Goal: Task Accomplishment & Management: Complete application form

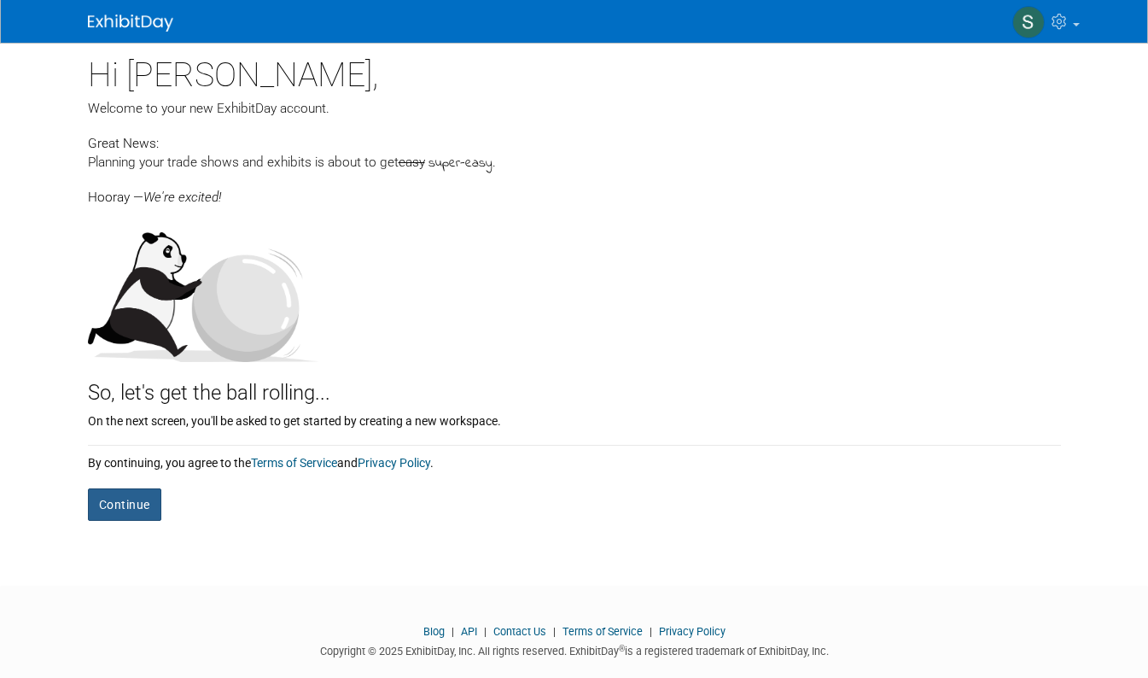
click at [118, 508] on button "Continue" at bounding box center [124, 504] width 73 height 32
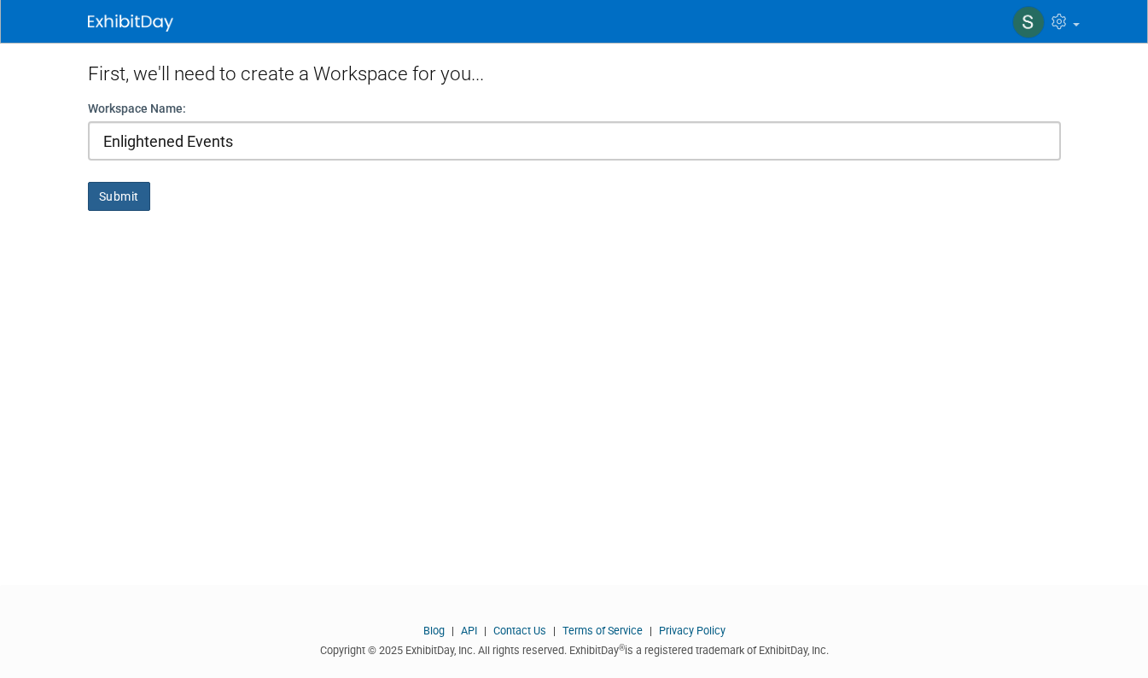
type input "Enlightened Events"
click at [105, 196] on button "Submit" at bounding box center [119, 196] width 62 height 29
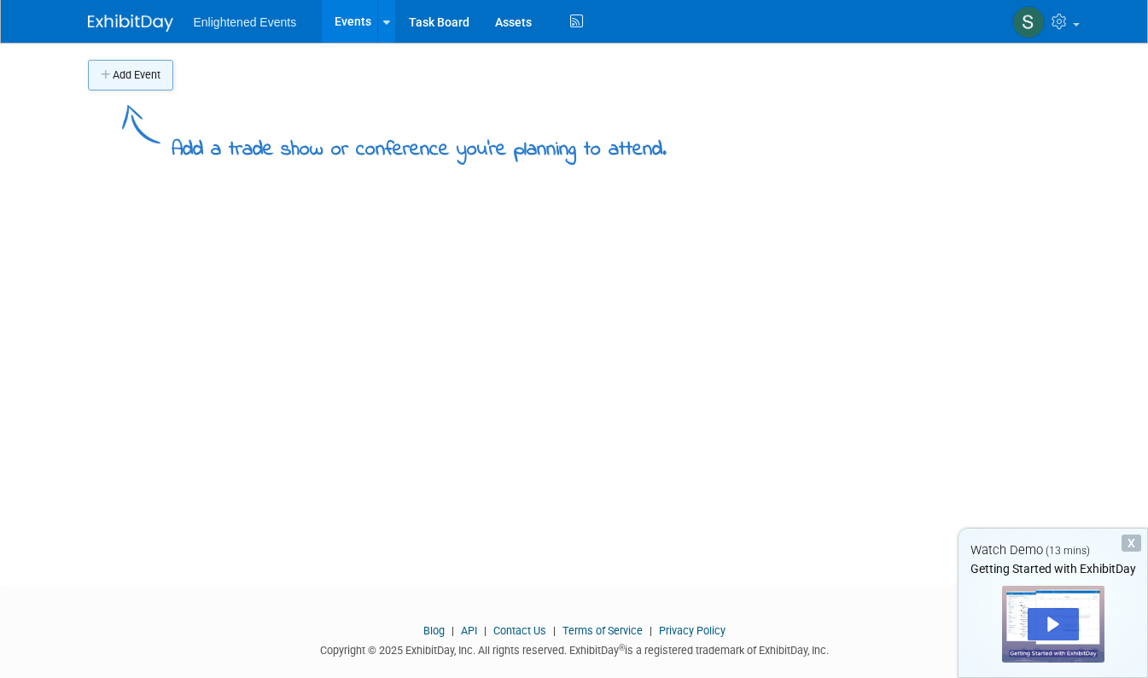
click at [122, 72] on button "Add Event" at bounding box center [130, 75] width 85 height 31
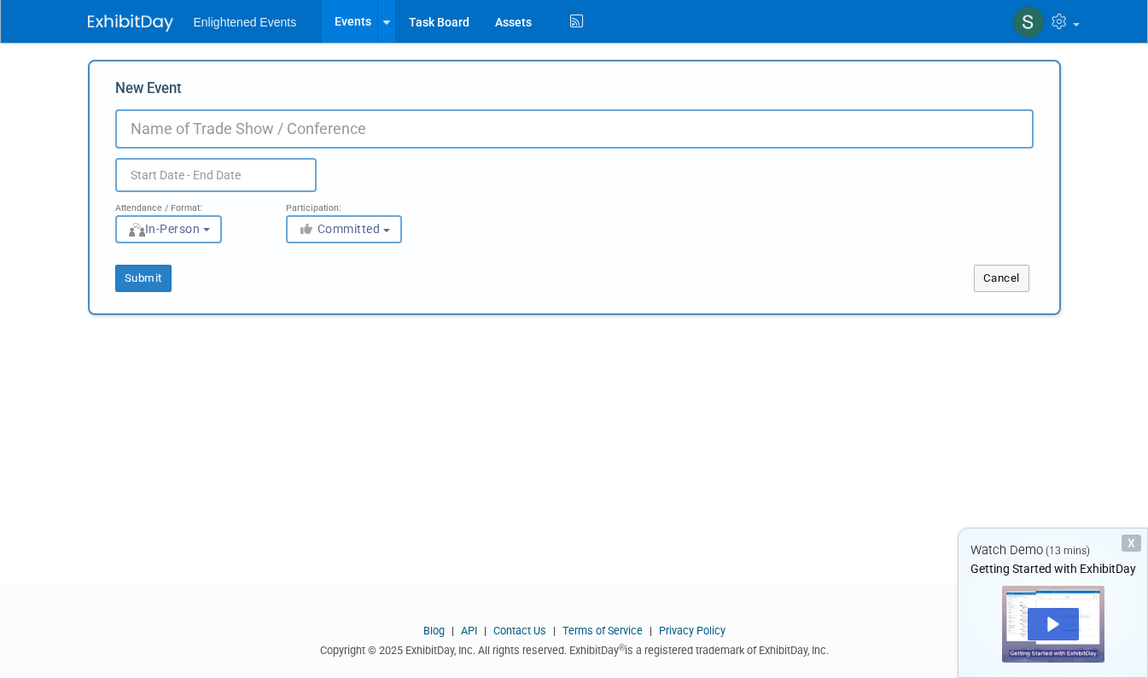
click at [143, 125] on input "New Event" at bounding box center [574, 128] width 919 height 39
click at [298, 234] on icon "button" at bounding box center [308, 229] width 20 height 12
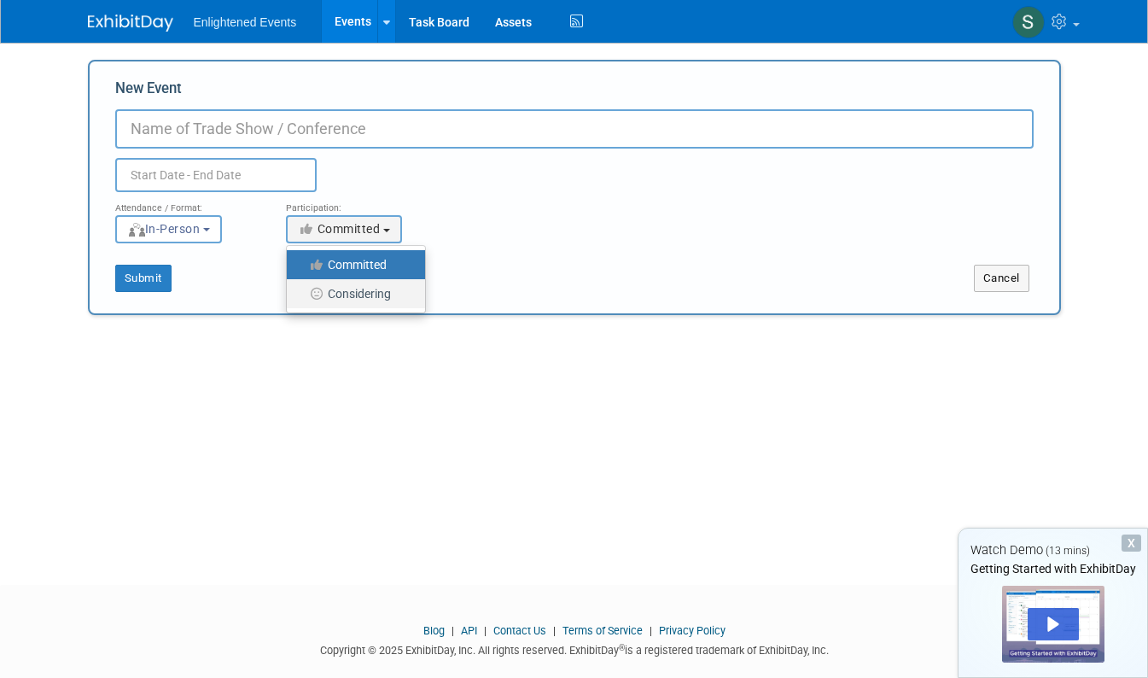
click at [308, 295] on icon at bounding box center [318, 294] width 20 height 12
click at [298, 295] on input "Considering" at bounding box center [296, 294] width 11 height 11
select select "2"
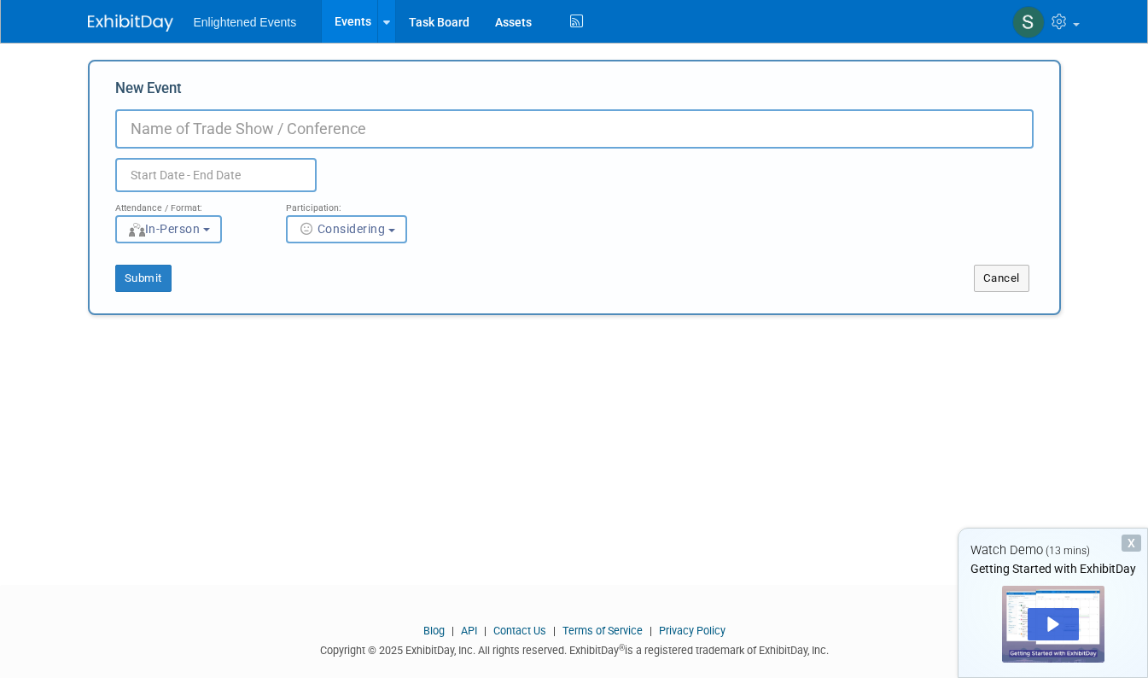
click at [203, 228] on b "button" at bounding box center [206, 229] width 7 height 3
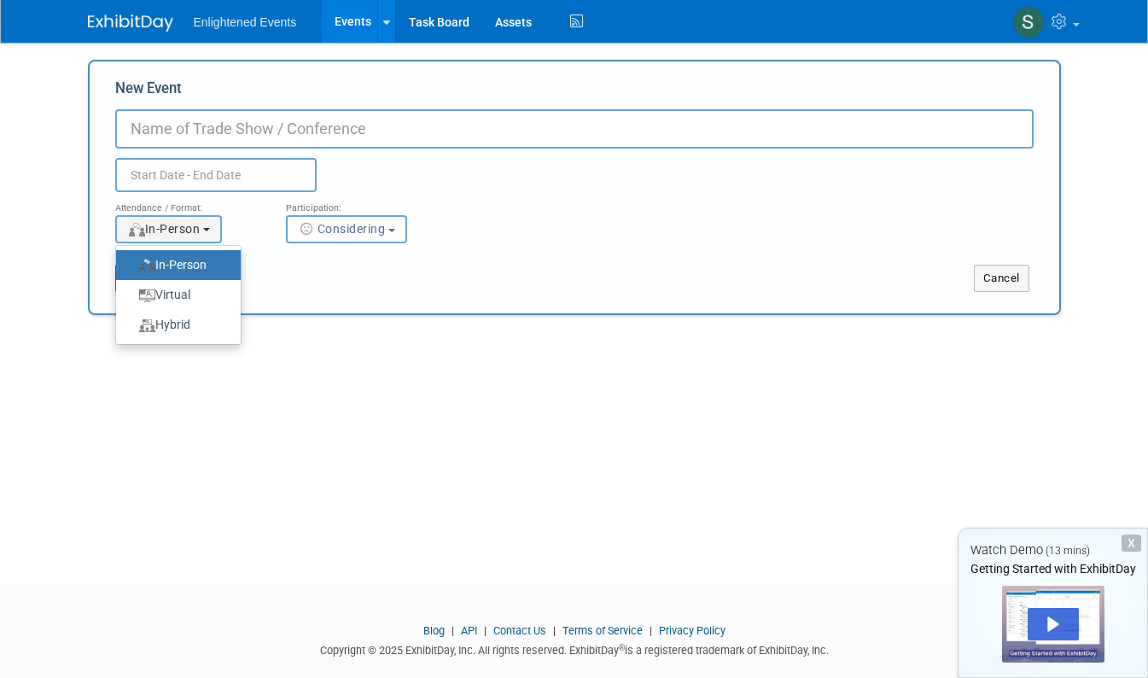
click at [172, 260] on label "In-Person" at bounding box center [174, 265] width 99 height 23
click at [131, 260] on input "In-Person" at bounding box center [125, 265] width 11 height 11
click at [167, 266] on label "In-Person" at bounding box center [174, 265] width 99 height 23
click at [131, 266] on input "In-Person" at bounding box center [125, 265] width 11 height 11
click at [167, 271] on label "In-Person" at bounding box center [174, 265] width 99 height 23
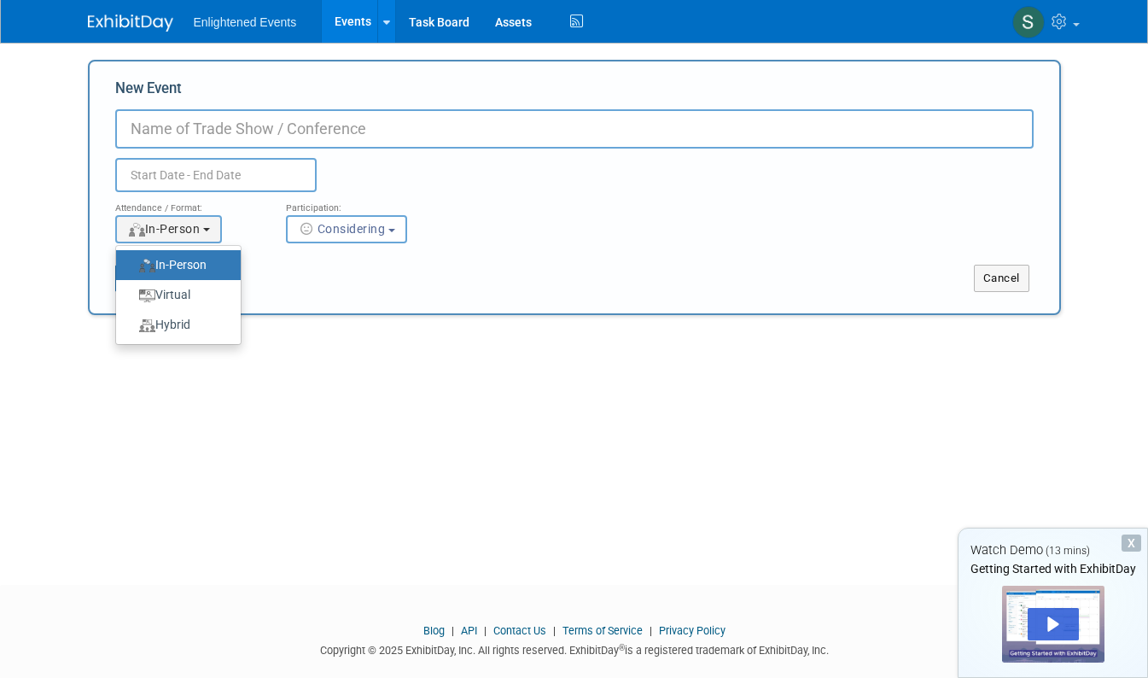
click at [131, 271] on input "In-Person" at bounding box center [125, 265] width 11 height 11
click at [208, 132] on input "New Event" at bounding box center [574, 128] width 919 height 39
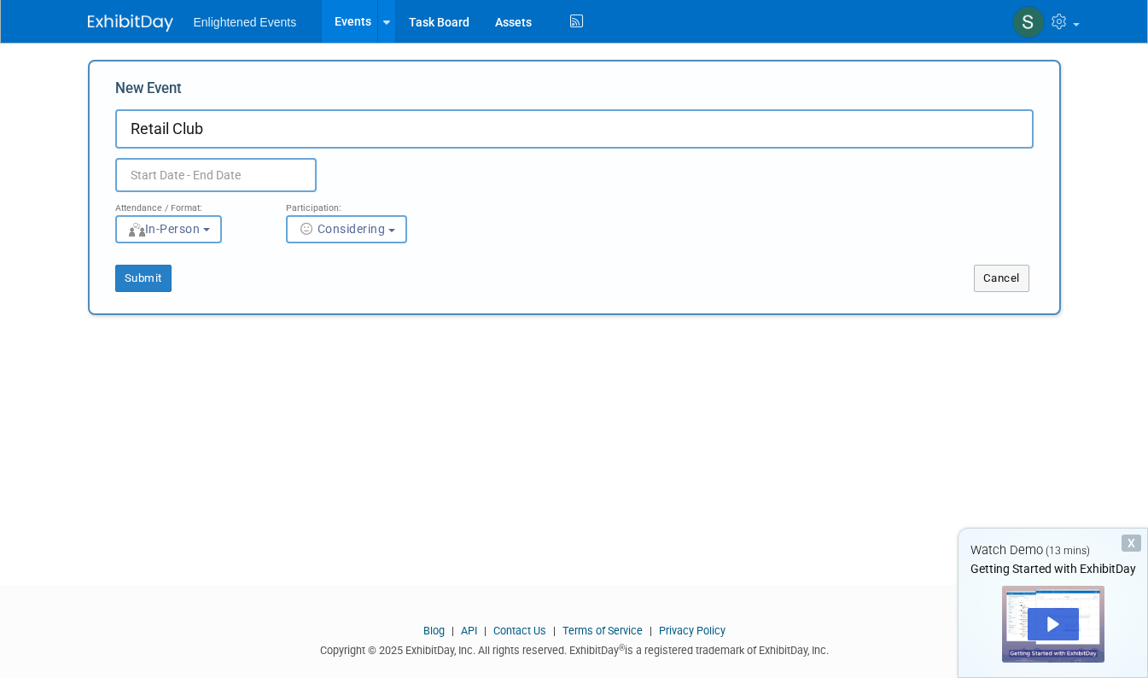
type input "Retail Club"
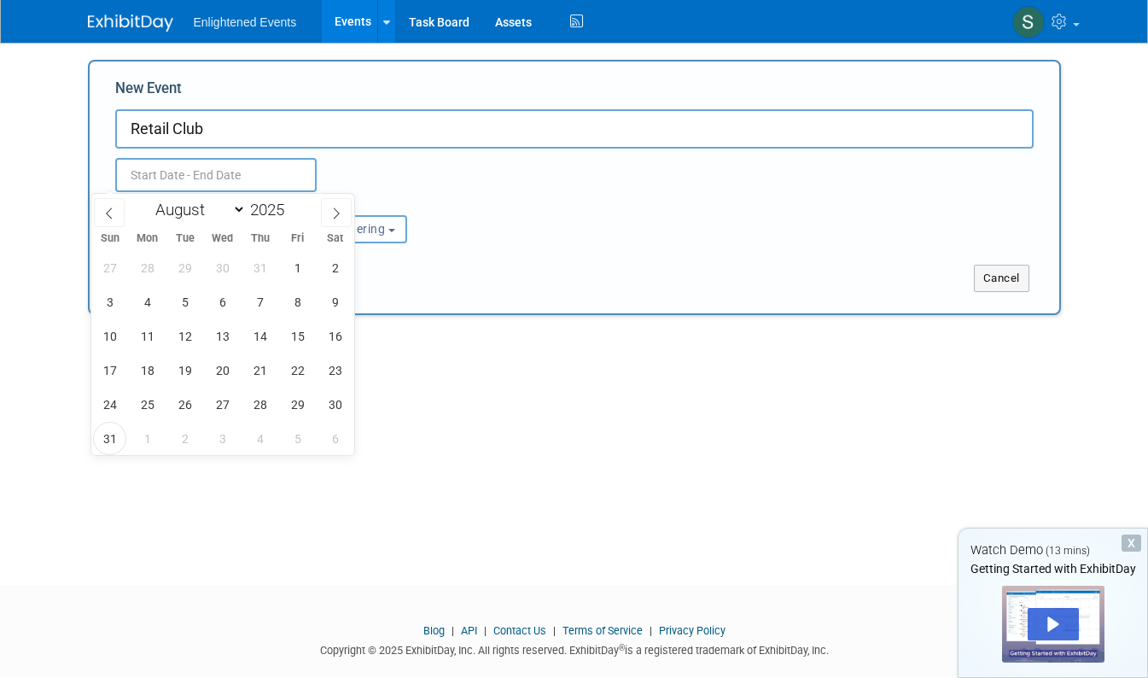
click at [254, 167] on input "text" at bounding box center [216, 175] width 202 height 34
click at [336, 214] on icon at bounding box center [336, 213] width 12 height 12
select select "8"
click at [113, 330] on span "14" at bounding box center [109, 335] width 33 height 33
click at [217, 336] on span "17" at bounding box center [222, 335] width 33 height 33
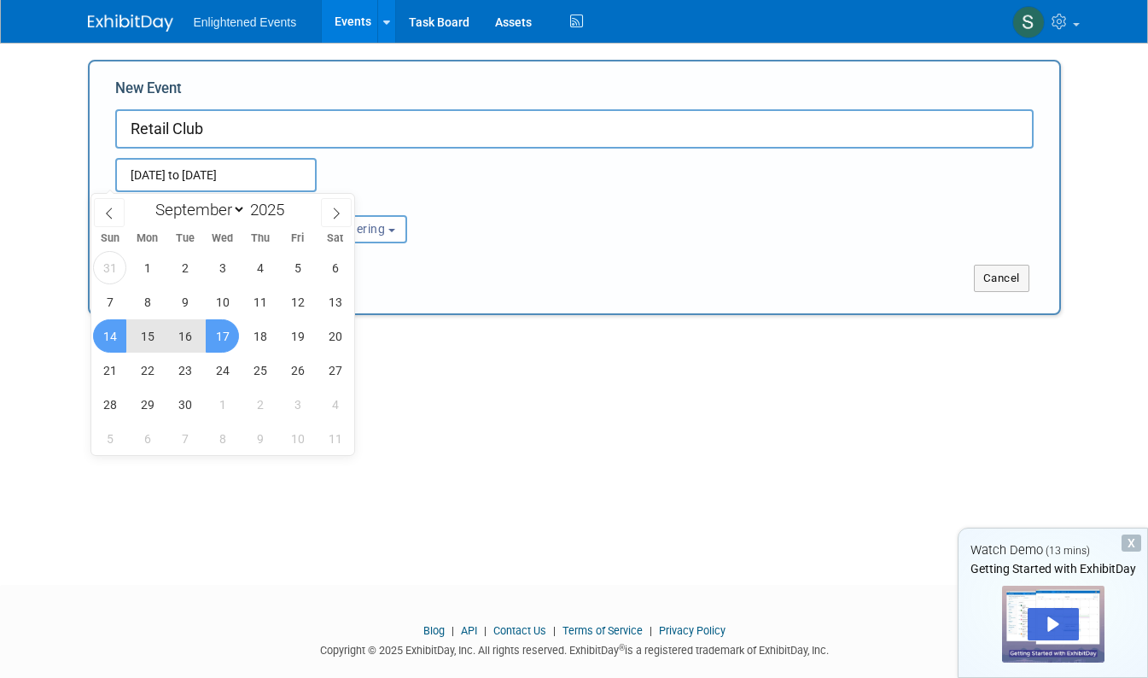
type input "[DATE] to [DATE]"
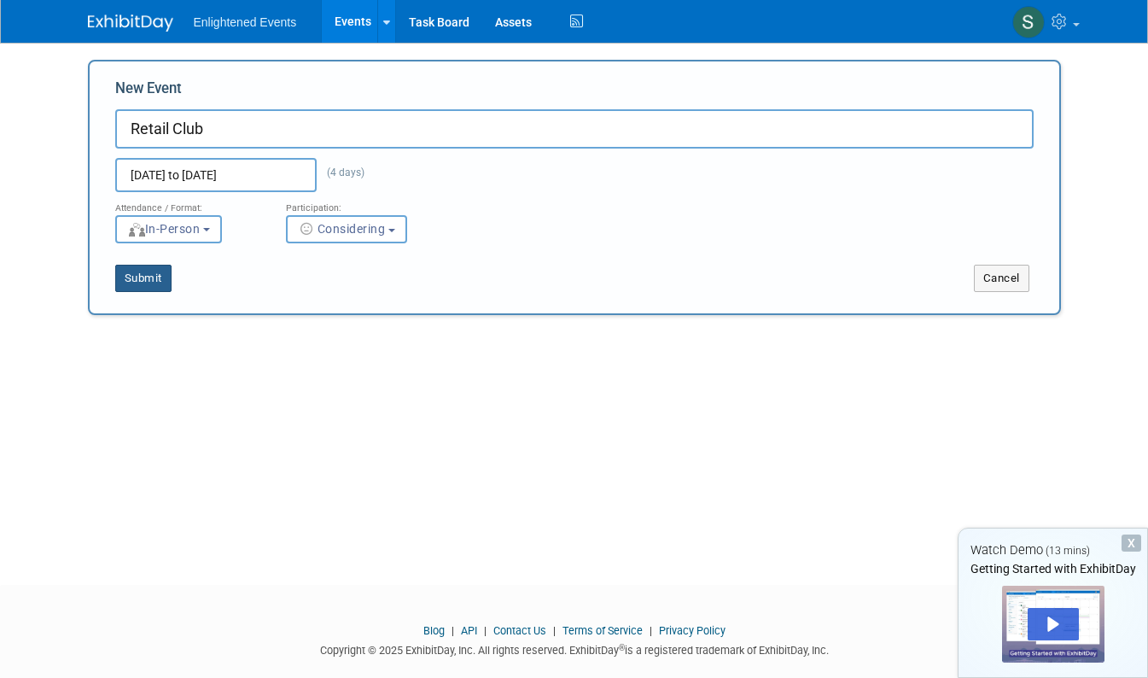
click at [120, 270] on button "Submit" at bounding box center [143, 278] width 56 height 27
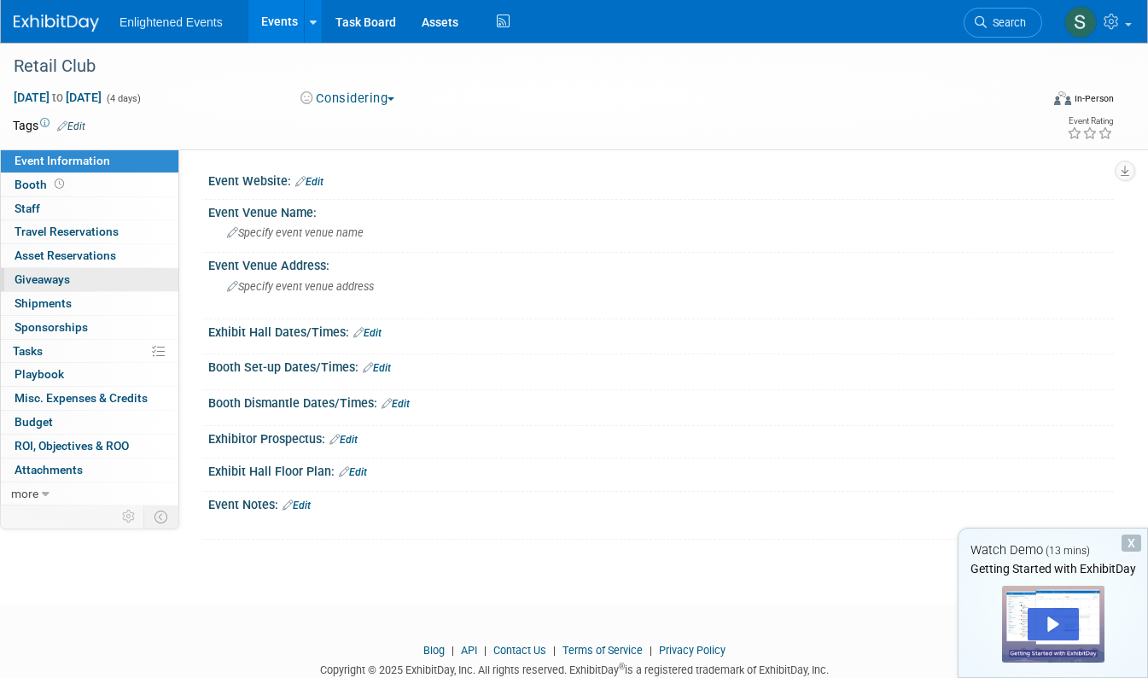
drag, startPoint x: 0, startPoint y: 0, endPoint x: 120, endPoint y: 270, distance: 295.1
click at [120, 270] on link "0 Giveaways 0" at bounding box center [90, 279] width 178 height 23
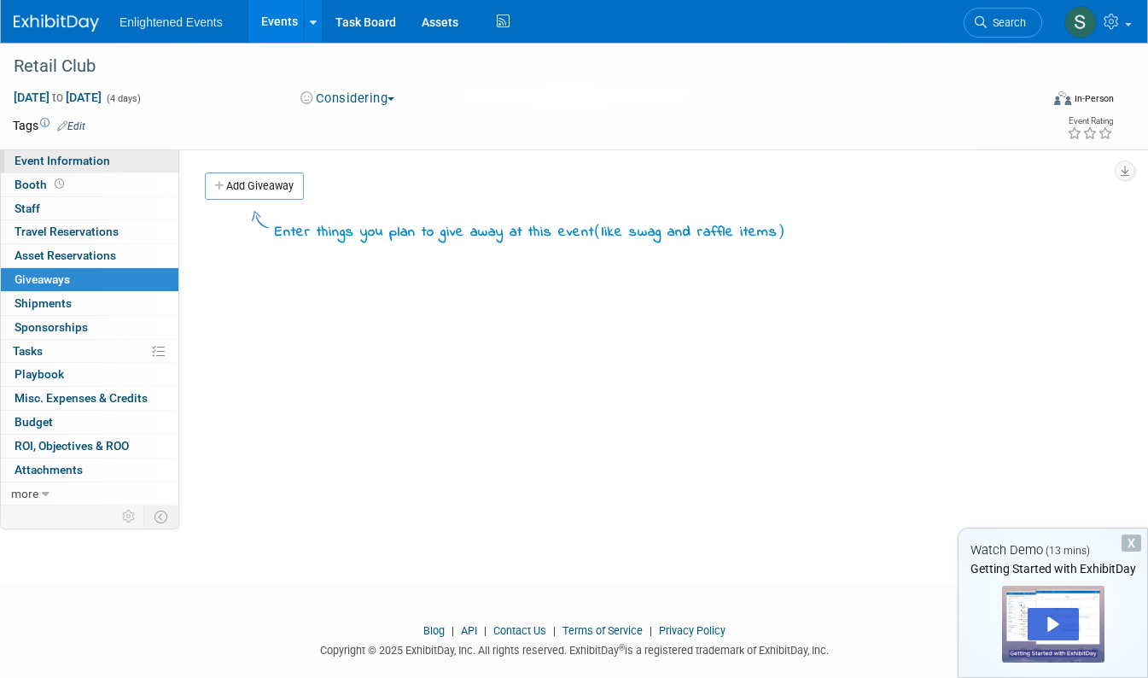
click at [87, 161] on span "Event Information" at bounding box center [63, 161] width 96 height 14
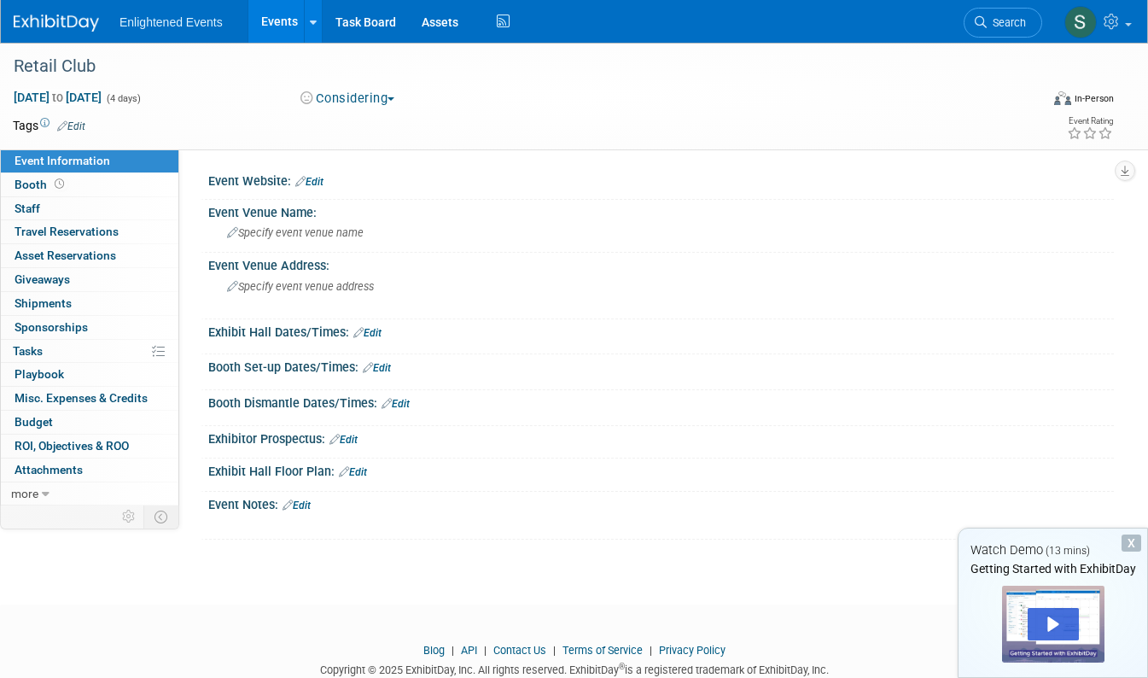
click at [87, 161] on span "Event Information" at bounding box center [63, 161] width 96 height 14
click at [42, 187] on span "Booth" at bounding box center [41, 185] width 53 height 14
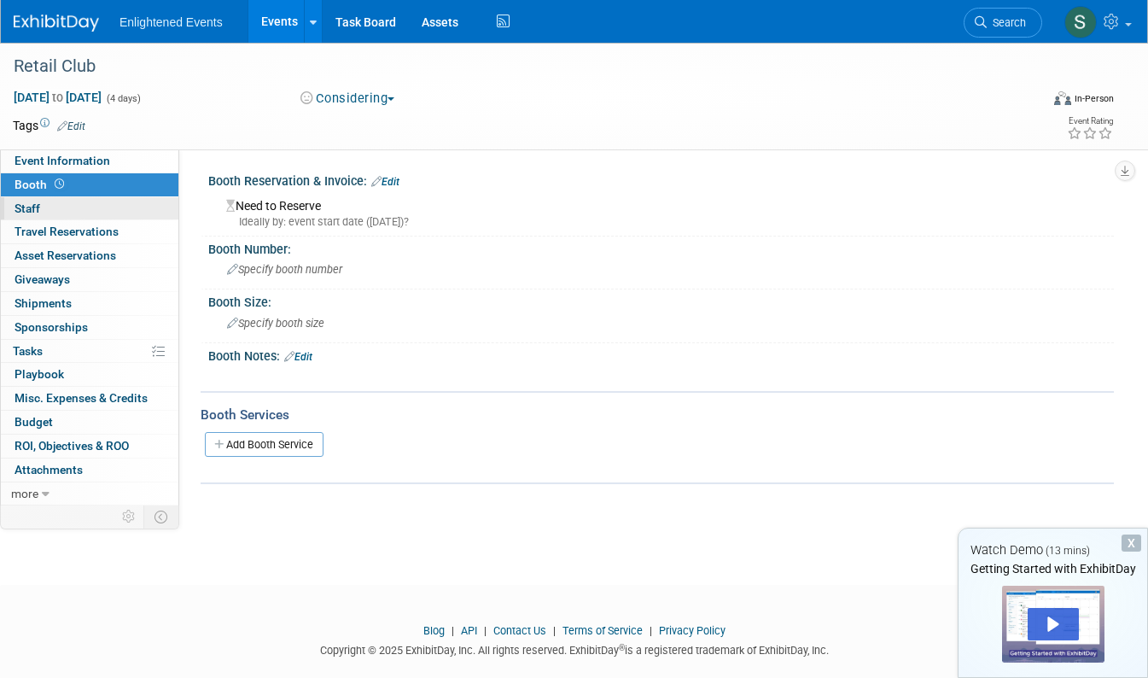
click at [34, 205] on span "Staff 0" at bounding box center [28, 209] width 26 height 14
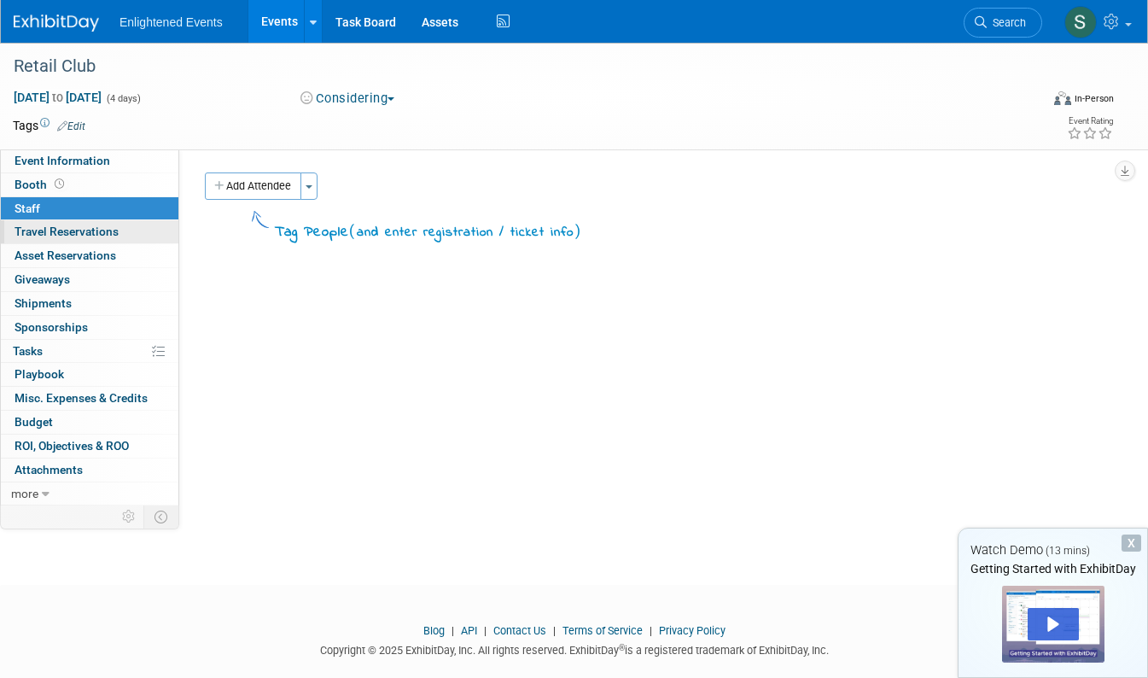
click at [39, 234] on span "Travel Reservations 0" at bounding box center [67, 232] width 104 height 14
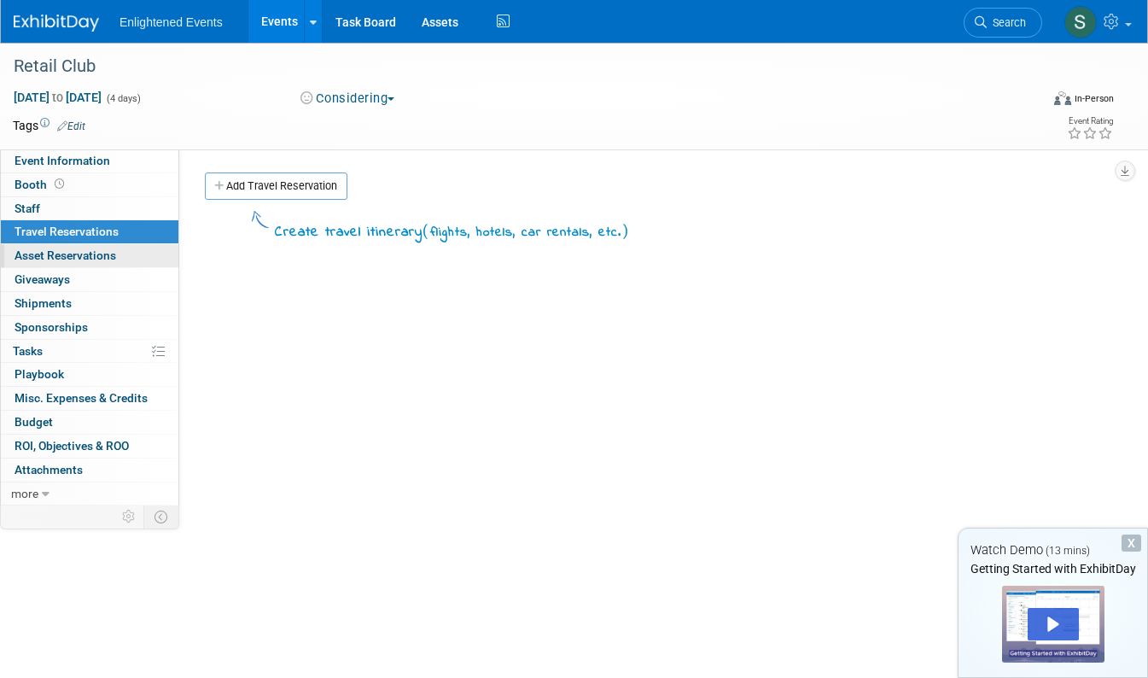
click at [36, 259] on span "Asset Reservations 0" at bounding box center [66, 255] width 102 height 14
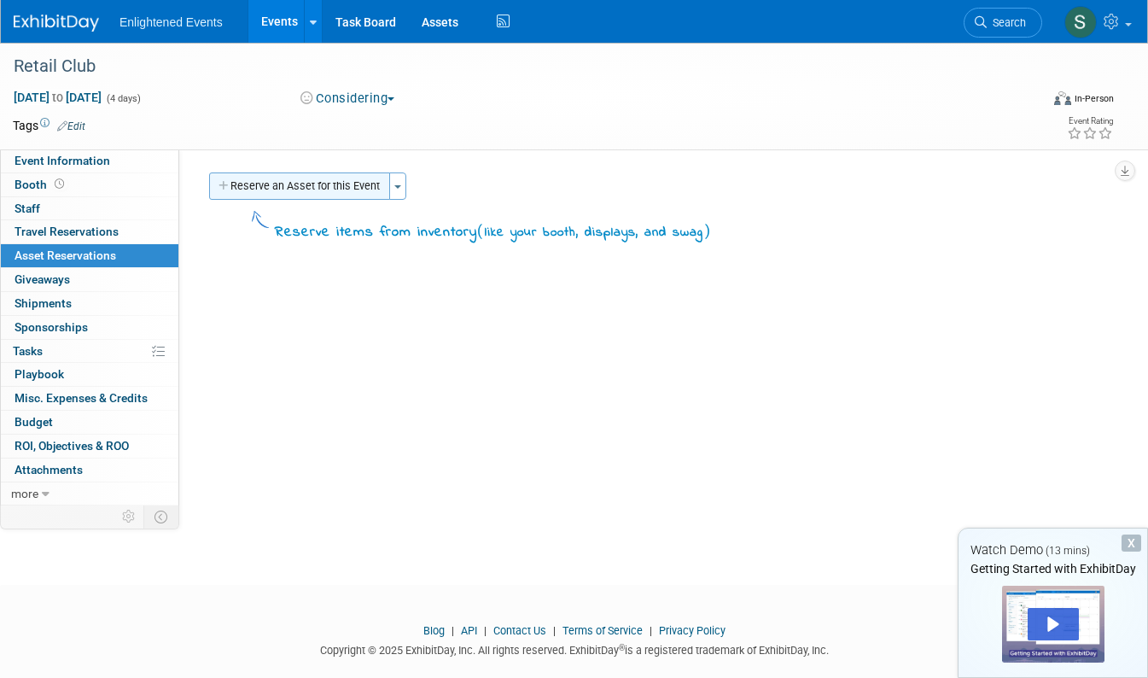
click at [239, 188] on button "Reserve an Asset for this Event" at bounding box center [299, 185] width 181 height 27
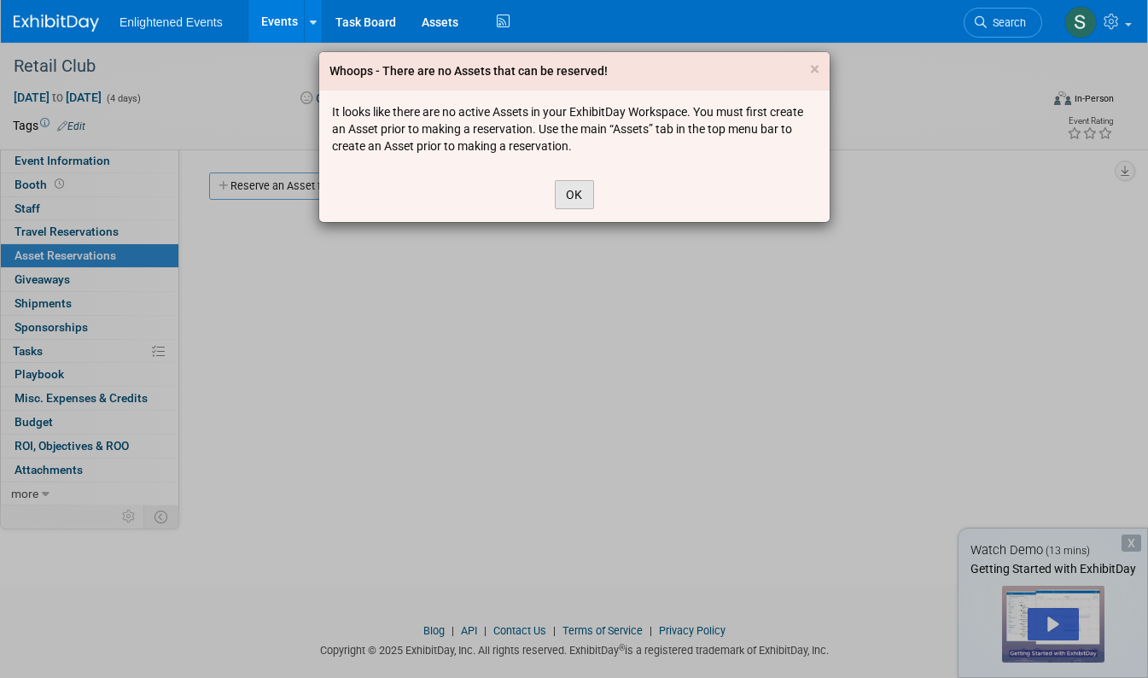
click at [578, 188] on button "OK" at bounding box center [574, 194] width 39 height 29
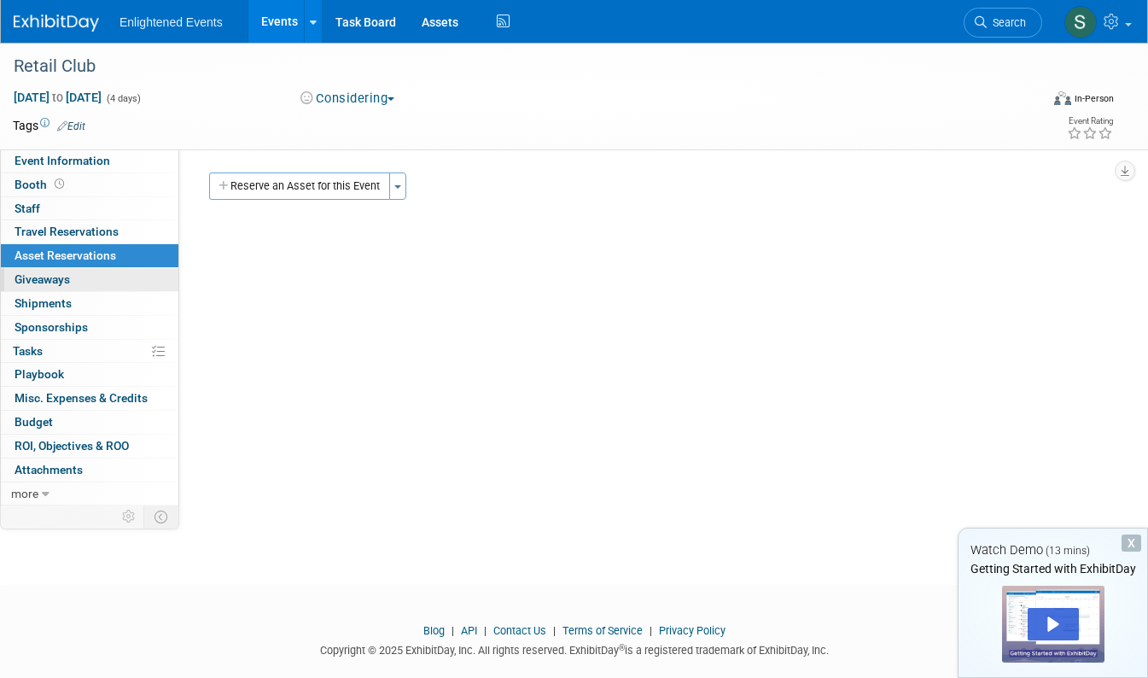
click at [51, 280] on span "Giveaways 0" at bounding box center [43, 279] width 56 height 14
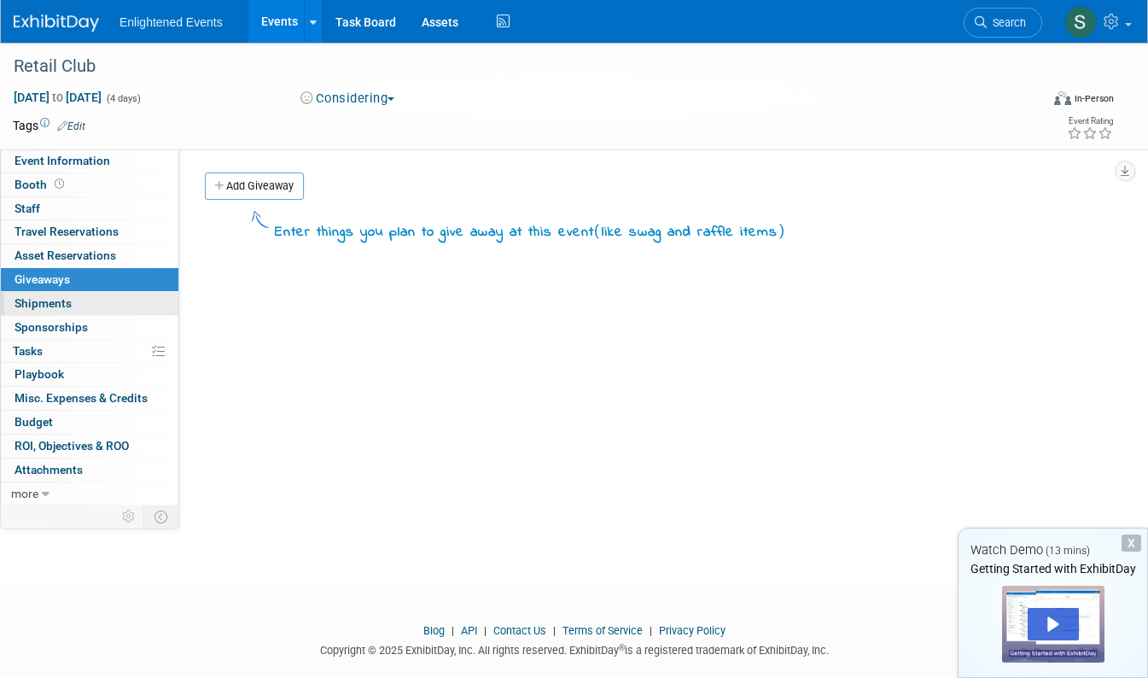
click at [49, 309] on span "Shipments 0" at bounding box center [43, 303] width 57 height 14
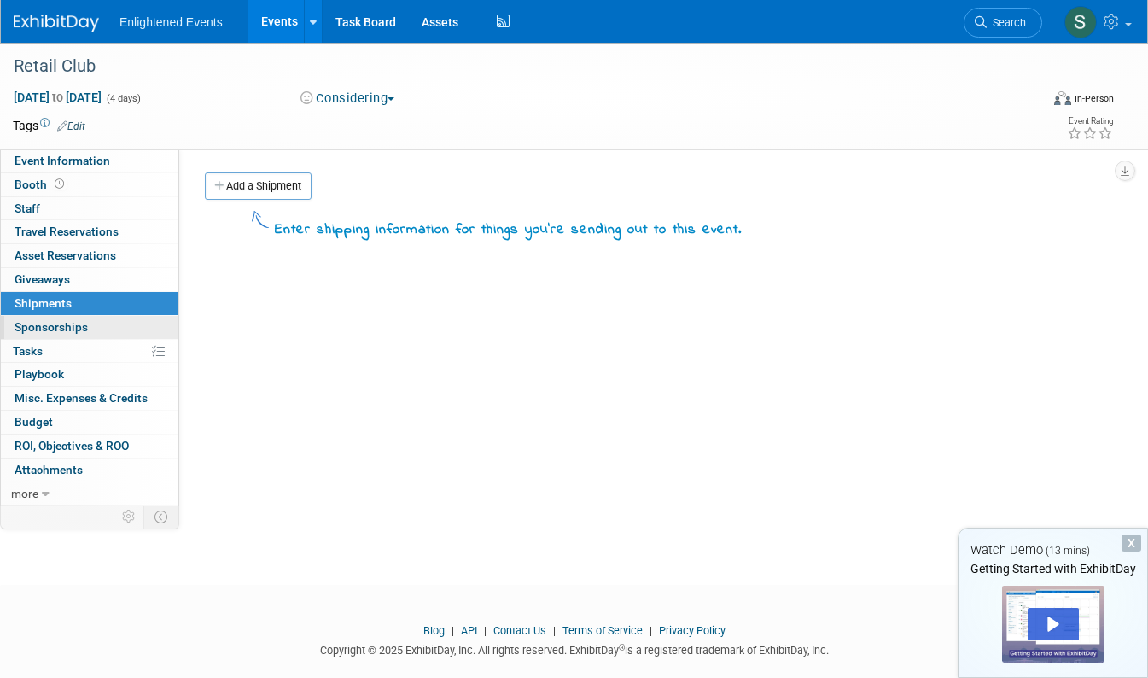
click at [48, 328] on span "Sponsorships 0" at bounding box center [51, 327] width 73 height 14
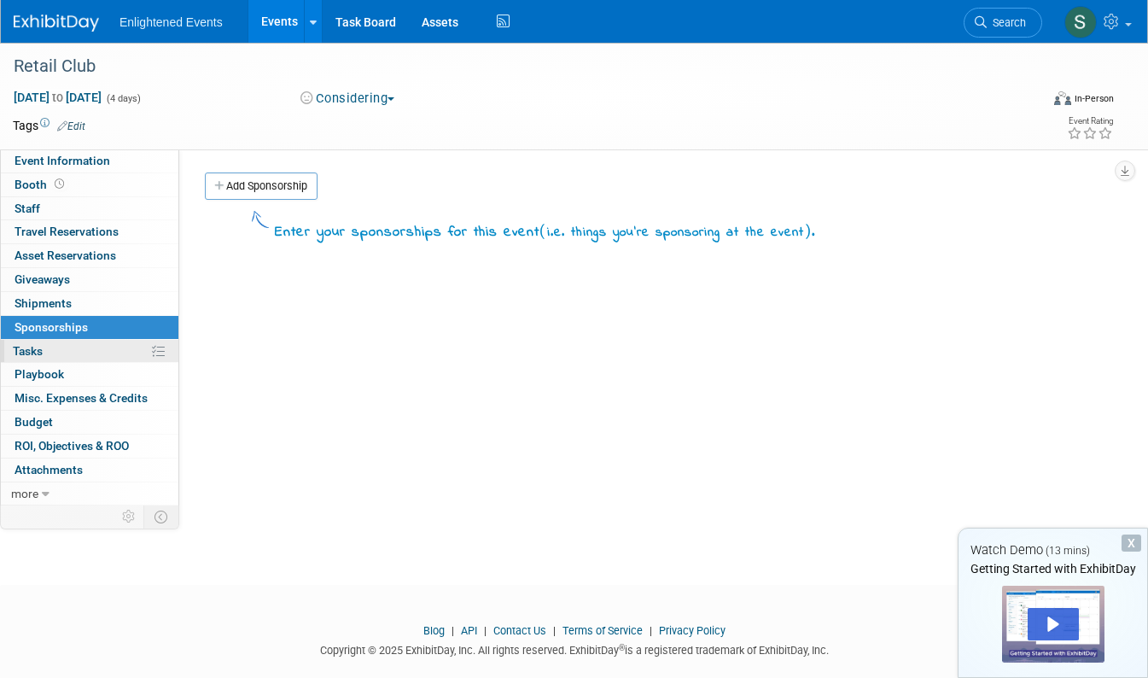
click at [44, 354] on link "0% Tasks 0%" at bounding box center [90, 351] width 178 height 23
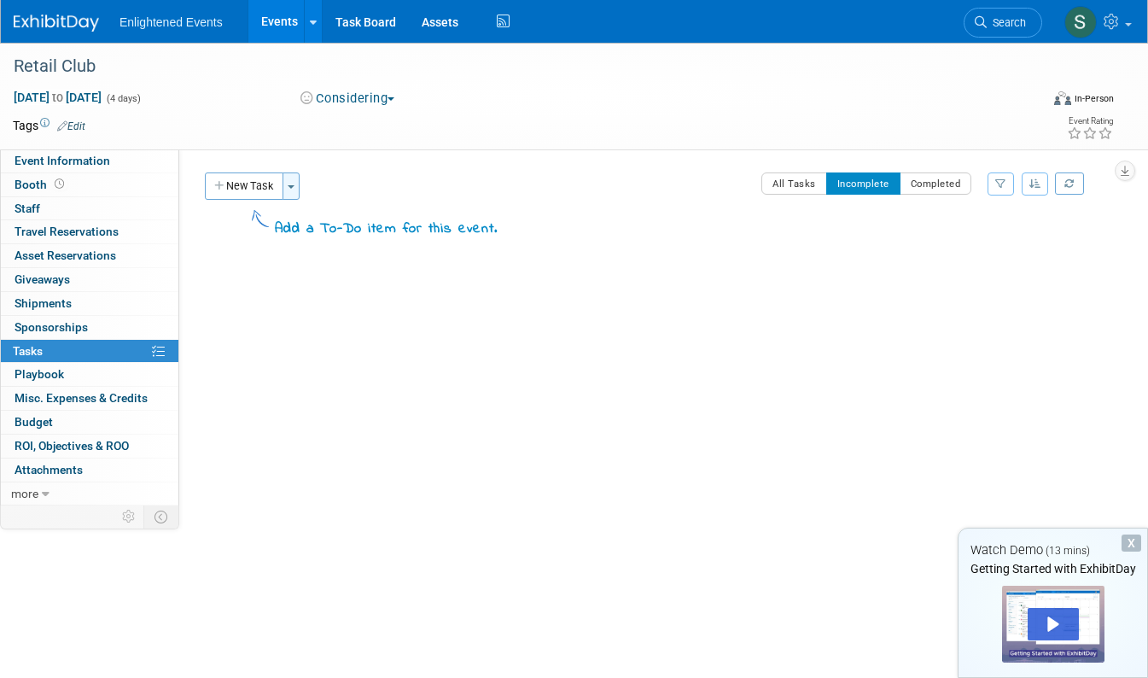
click at [293, 190] on button "Toggle Dropdown" at bounding box center [291, 185] width 17 height 27
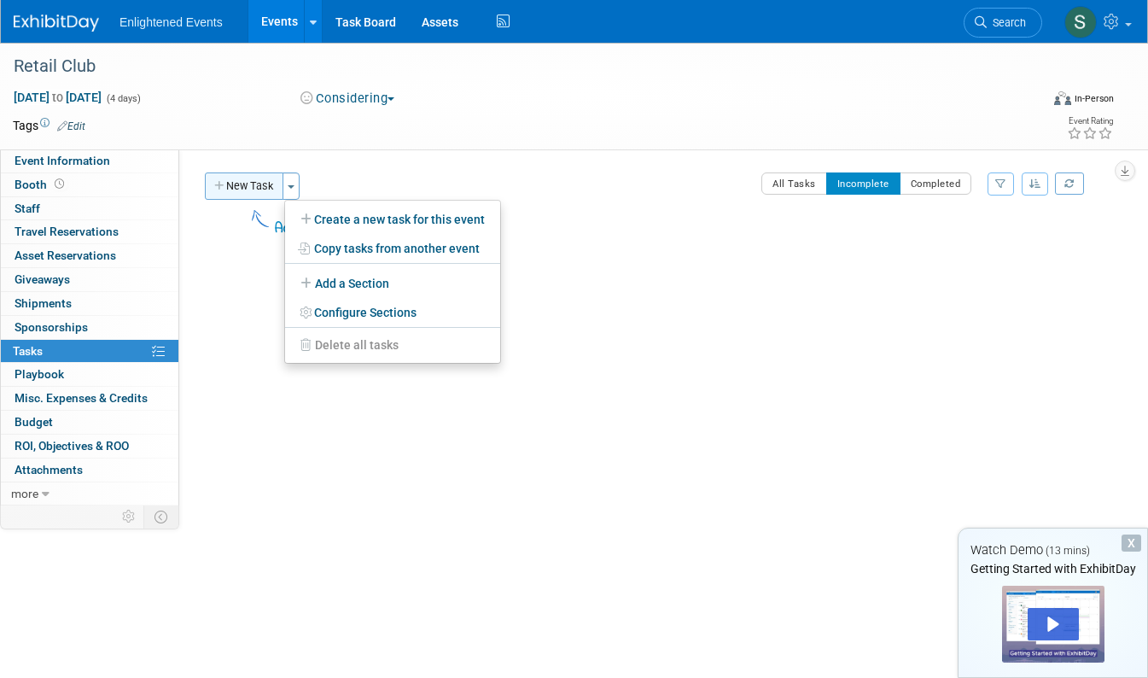
click at [264, 190] on button "New Task" at bounding box center [244, 185] width 79 height 27
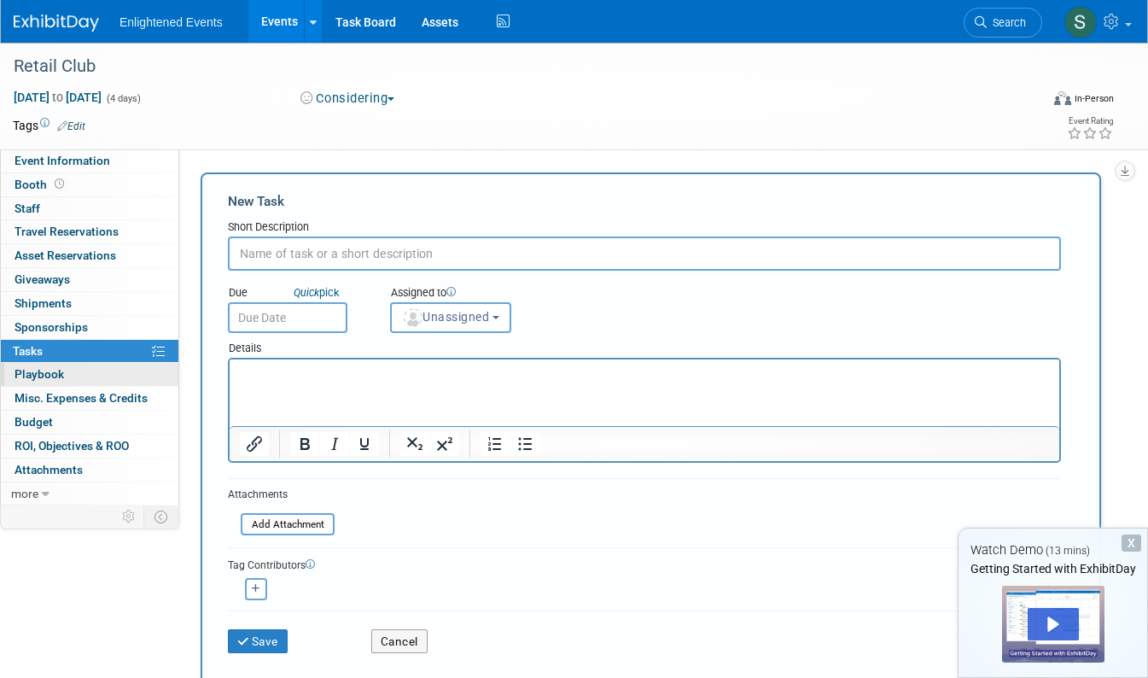
click at [57, 377] on span "Playbook 0" at bounding box center [40, 374] width 50 height 14
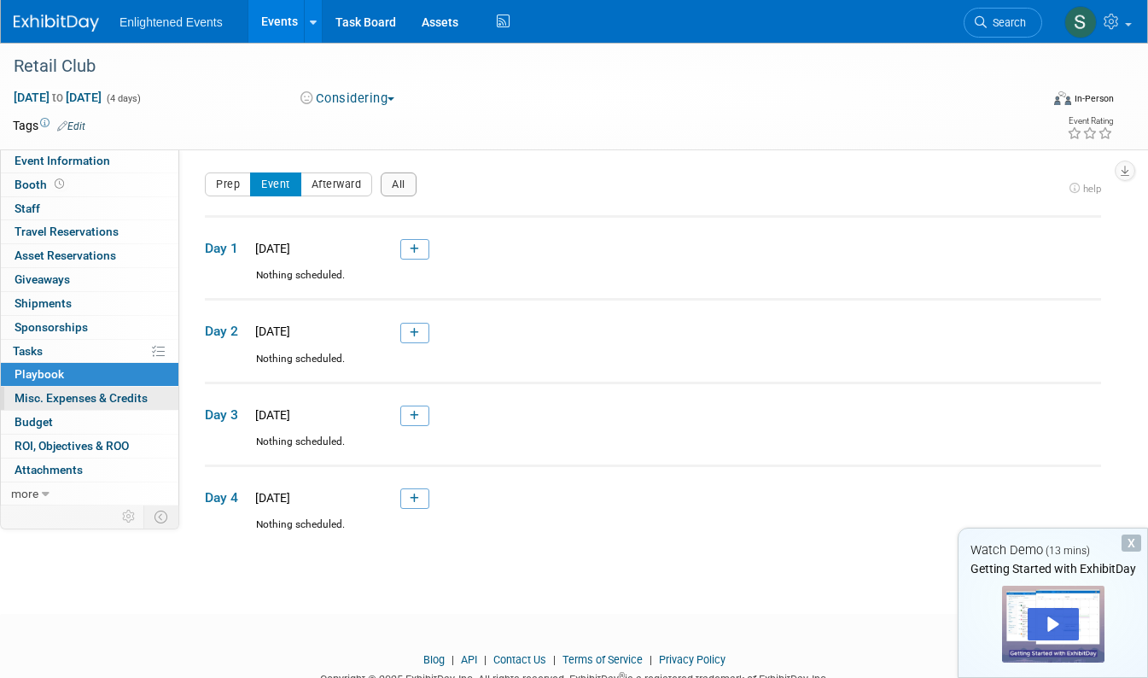
click at [59, 401] on span "Misc. Expenses & Credits 0" at bounding box center [81, 398] width 133 height 14
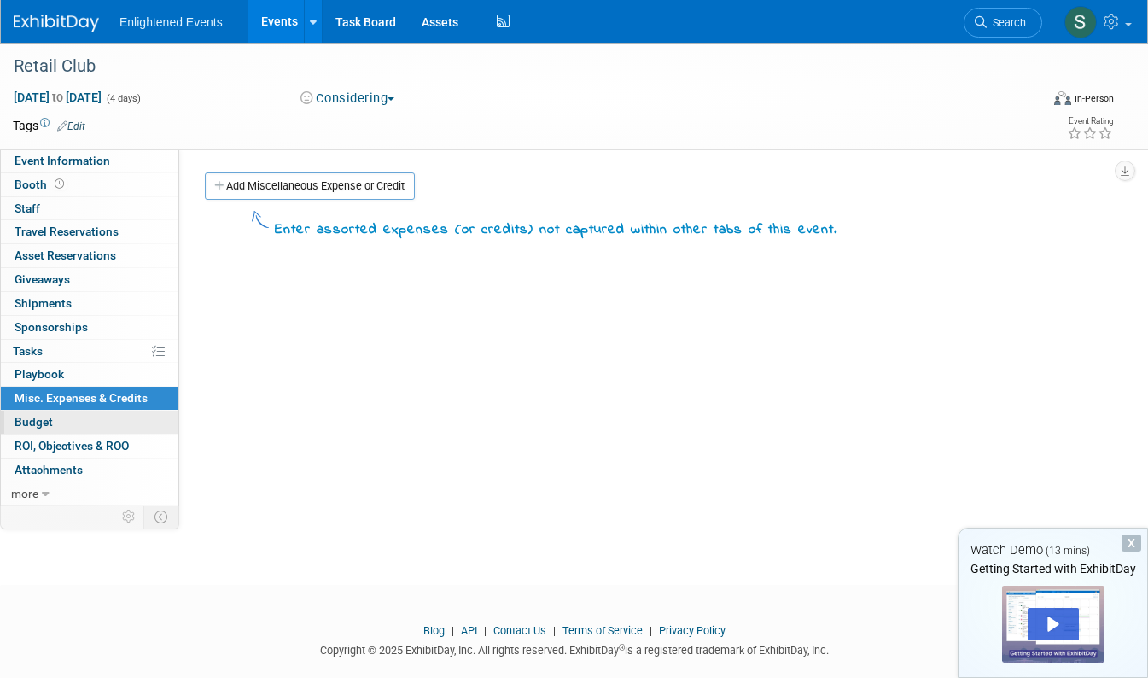
click at [56, 421] on link "Budget" at bounding box center [90, 422] width 178 height 23
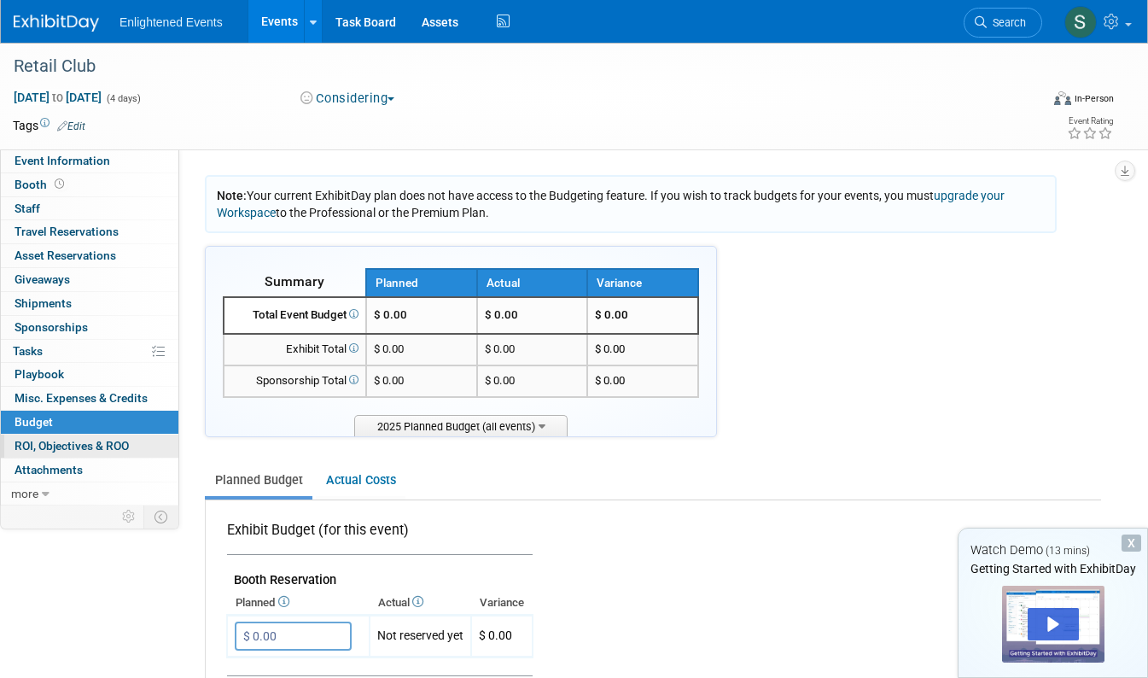
click at [52, 443] on span "ROI, Objectives & ROO 0" at bounding box center [72, 446] width 114 height 14
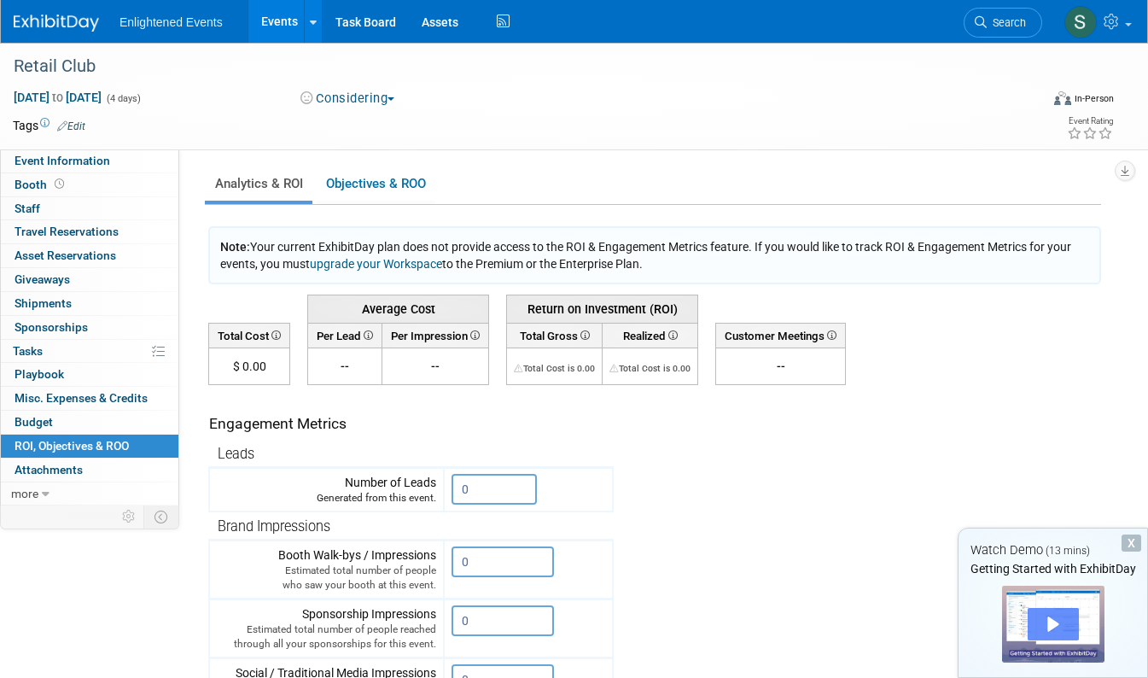
click at [1061, 621] on div "Play" at bounding box center [1053, 624] width 51 height 32
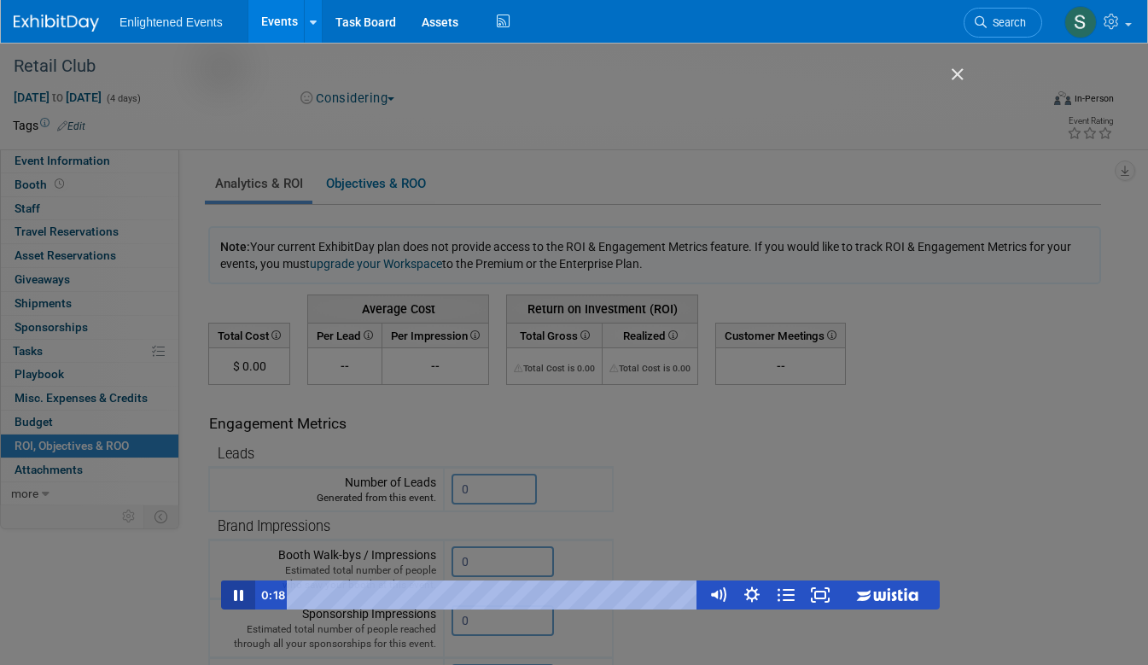
click at [228, 591] on icon "Pause" at bounding box center [238, 595] width 34 height 29
click at [237, 599] on icon "Play Video" at bounding box center [240, 595] width 10 height 15
click at [237, 599] on icon "Pause" at bounding box center [238, 595] width 41 height 35
